Goal: Find specific page/section: Find specific page/section

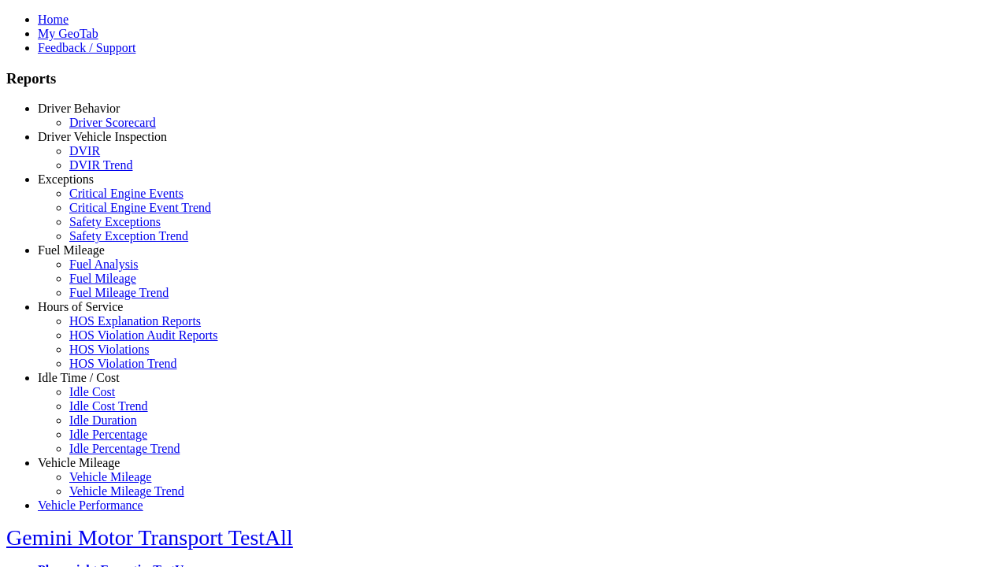
click at [91, 384] on link "Idle Time / Cost" at bounding box center [79, 377] width 82 height 13
click at [102, 413] on link "Idle Cost Trend" at bounding box center [108, 405] width 79 height 13
select select
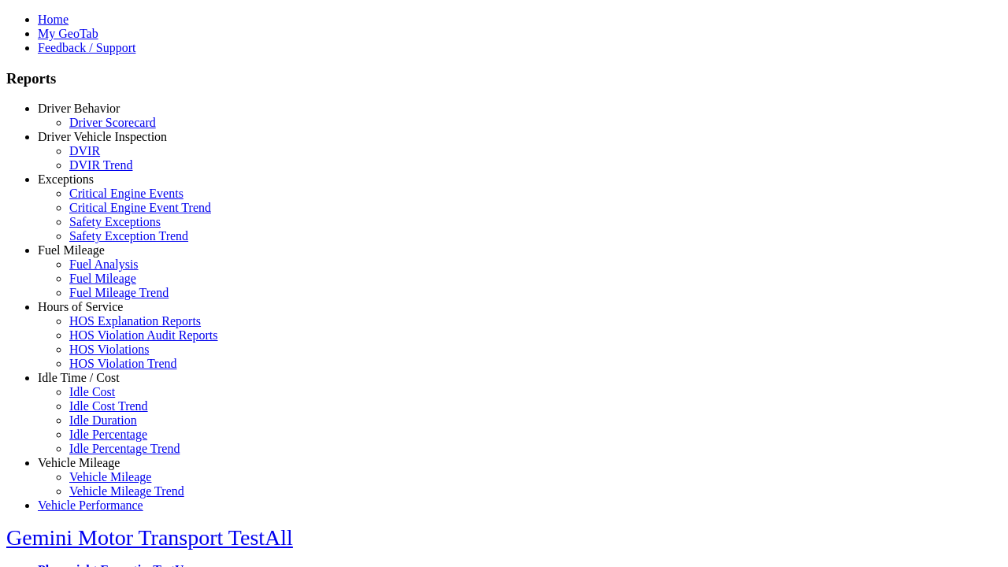
select select
